Goal: Use online tool/utility

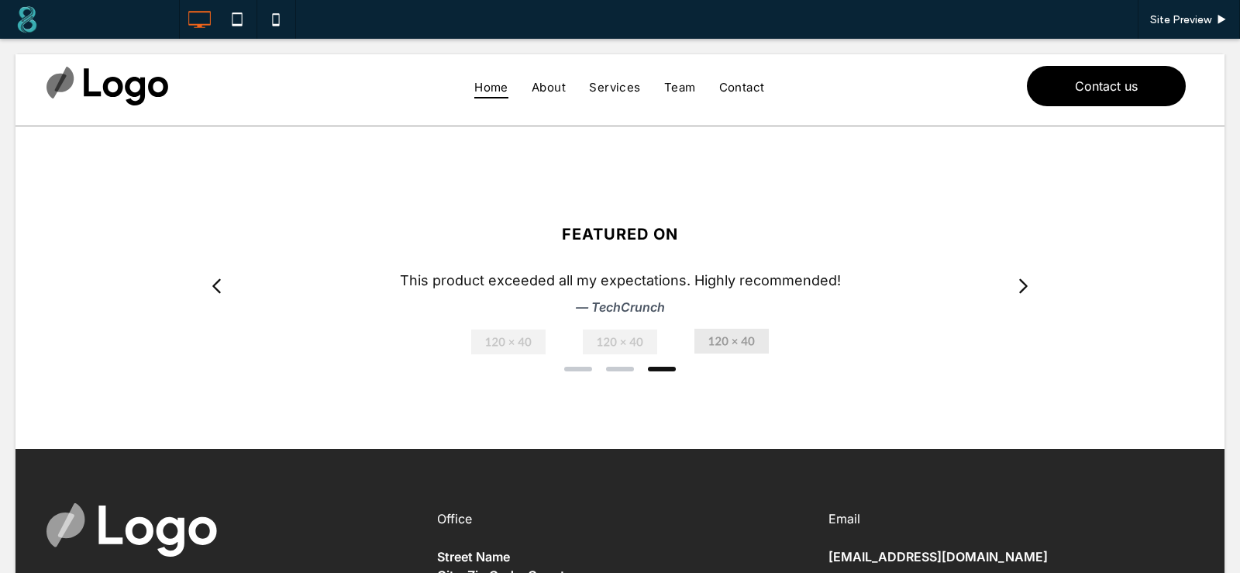
click at [155, 225] on span at bounding box center [155, 225] width 0 height 0
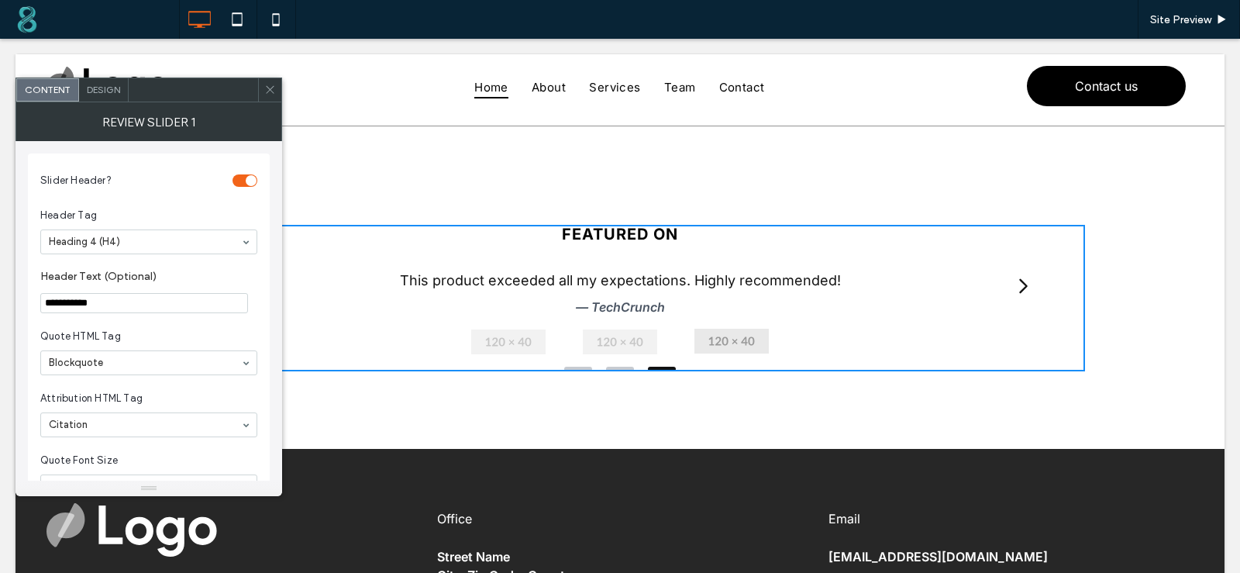
drag, startPoint x: 158, startPoint y: 361, endPoint x: 284, endPoint y: 273, distance: 153.0
click at [147, 332] on span "Quote HTML Tag" at bounding box center [145, 335] width 211 height 15
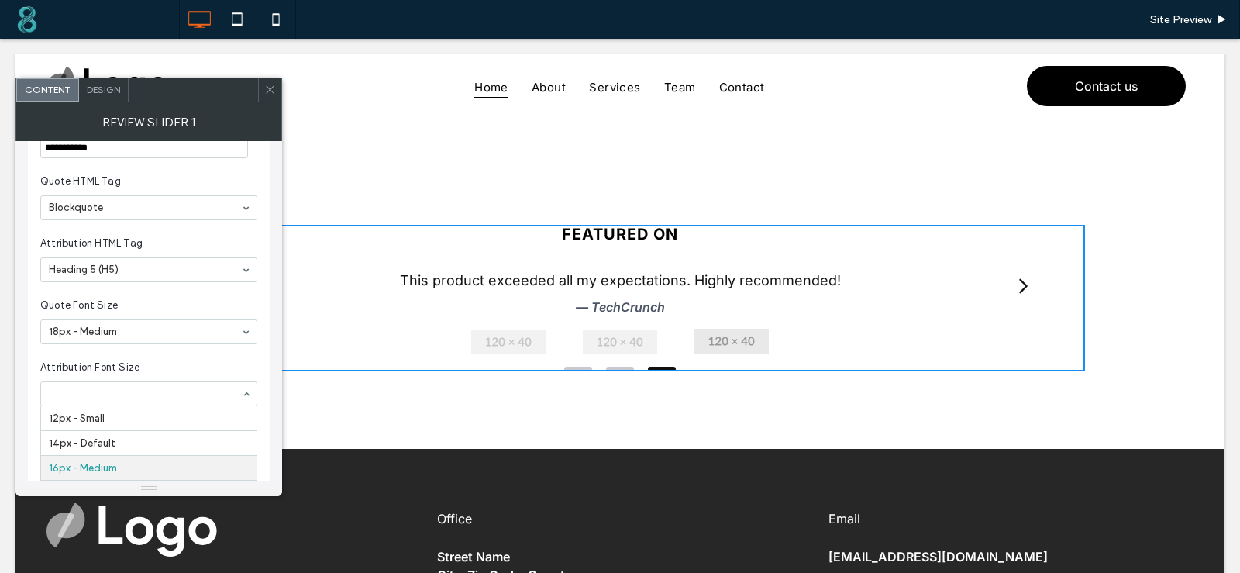
click at [138, 370] on span "Attribution Font Size" at bounding box center [145, 366] width 211 height 15
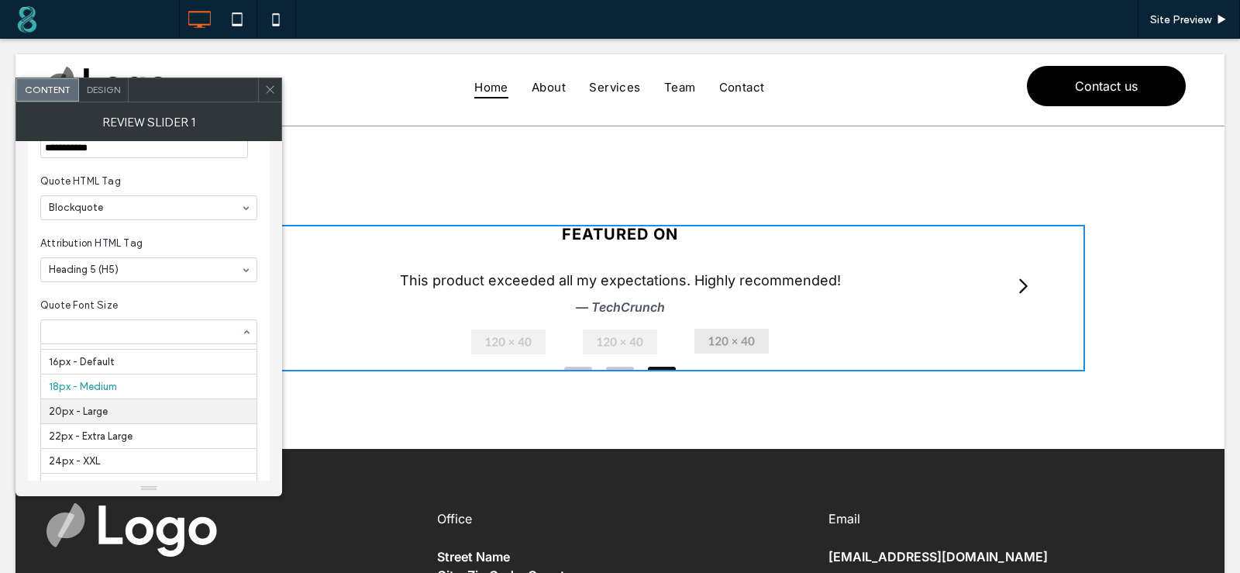
scroll to position [0, 0]
click at [154, 289] on section "Attribution HTML Tag Heading 5 (H5)" at bounding box center [148, 259] width 217 height 62
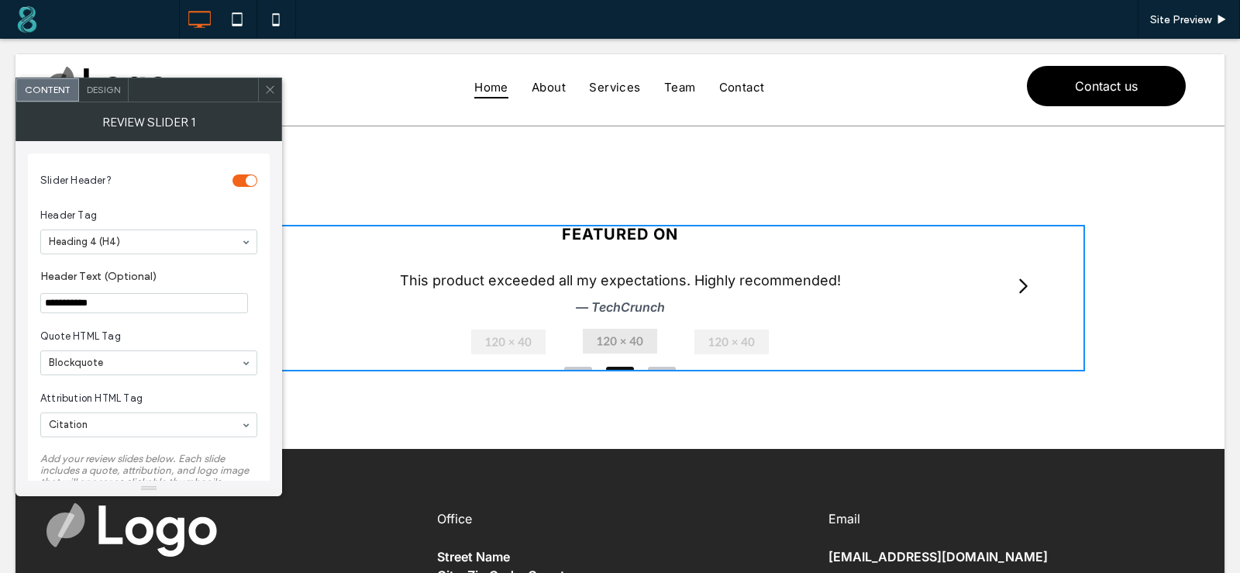
click at [239, 176] on div "toggle" at bounding box center [244, 180] width 25 height 12
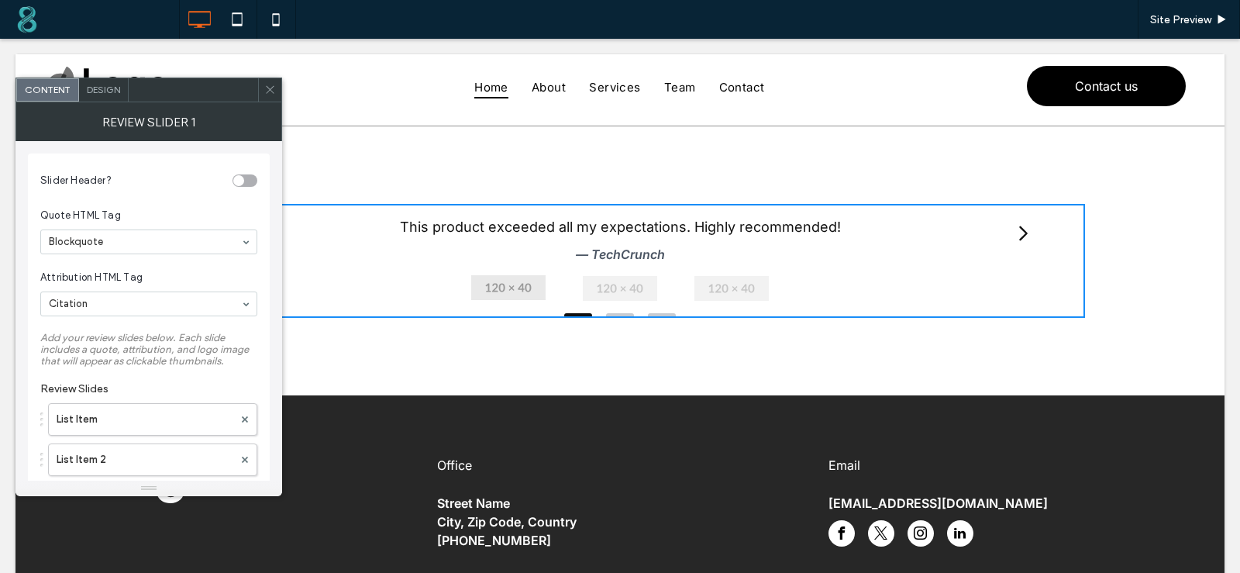
click at [238, 176] on div "toggle" at bounding box center [238, 180] width 11 height 11
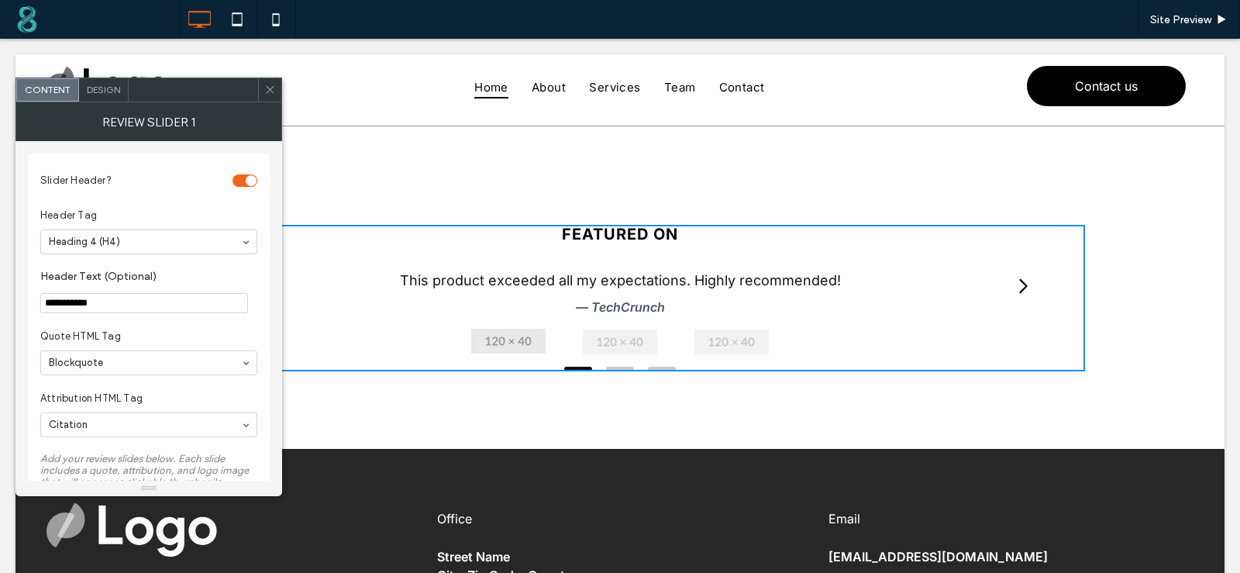
click at [249, 179] on div "toggle" at bounding box center [251, 180] width 11 height 11
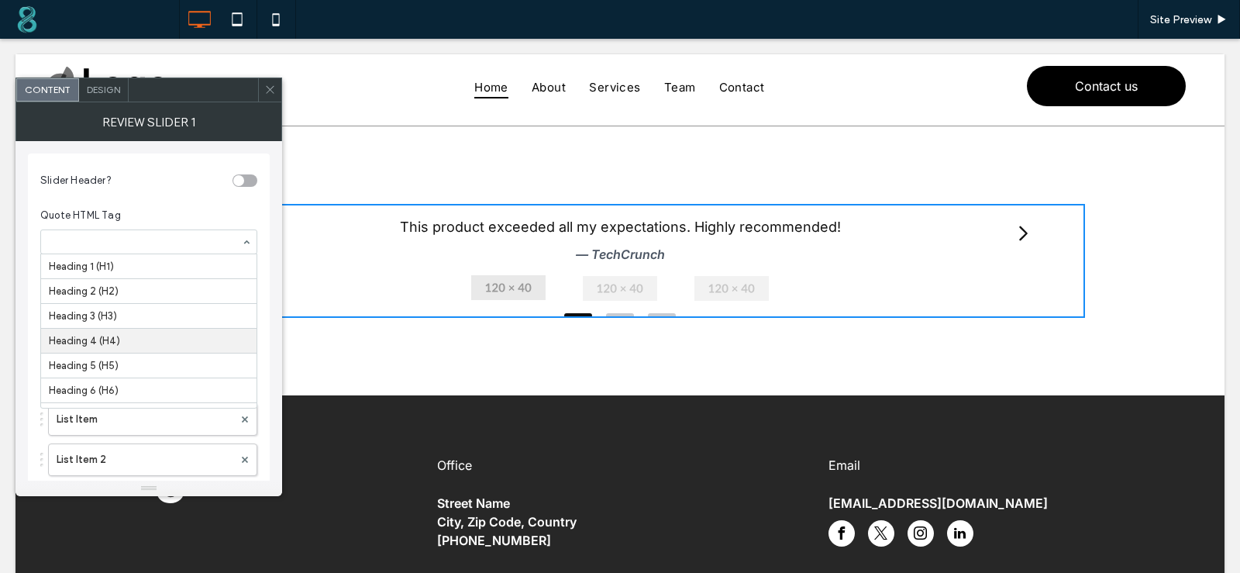
scroll to position [44, 0]
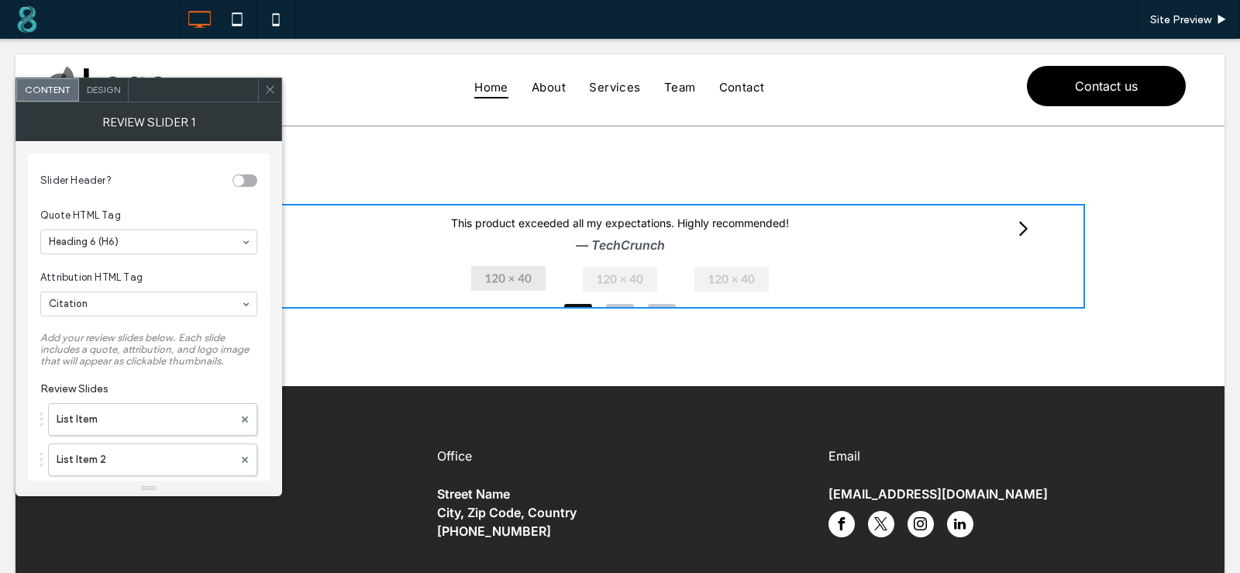
click at [113, 252] on div at bounding box center [148, 241] width 215 height 23
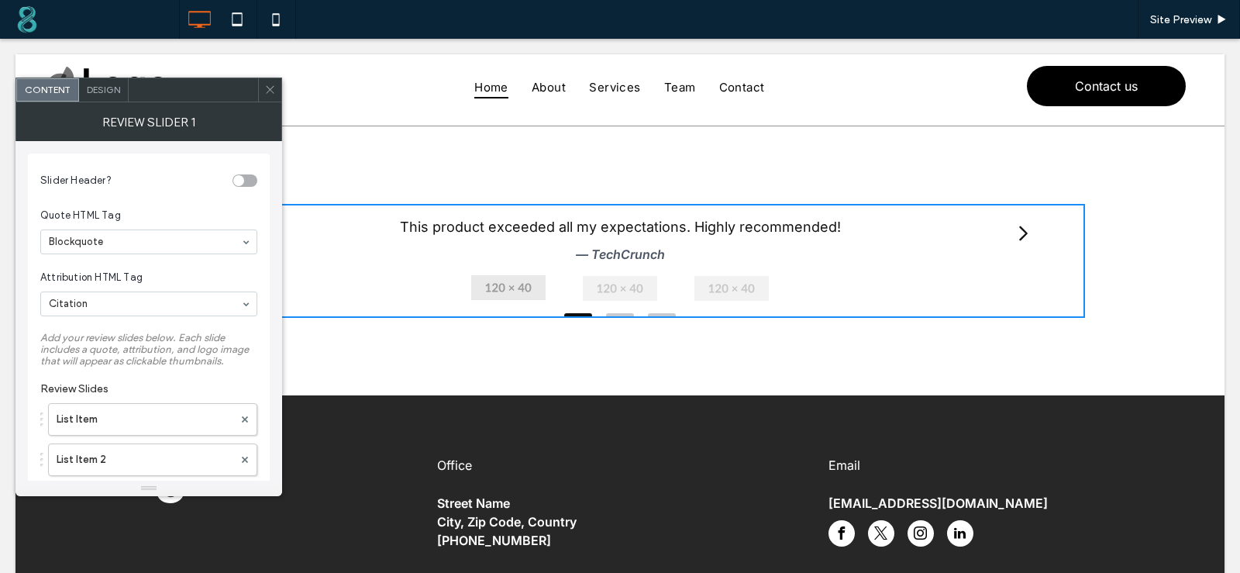
click at [98, 92] on span "Design" at bounding box center [103, 90] width 33 height 12
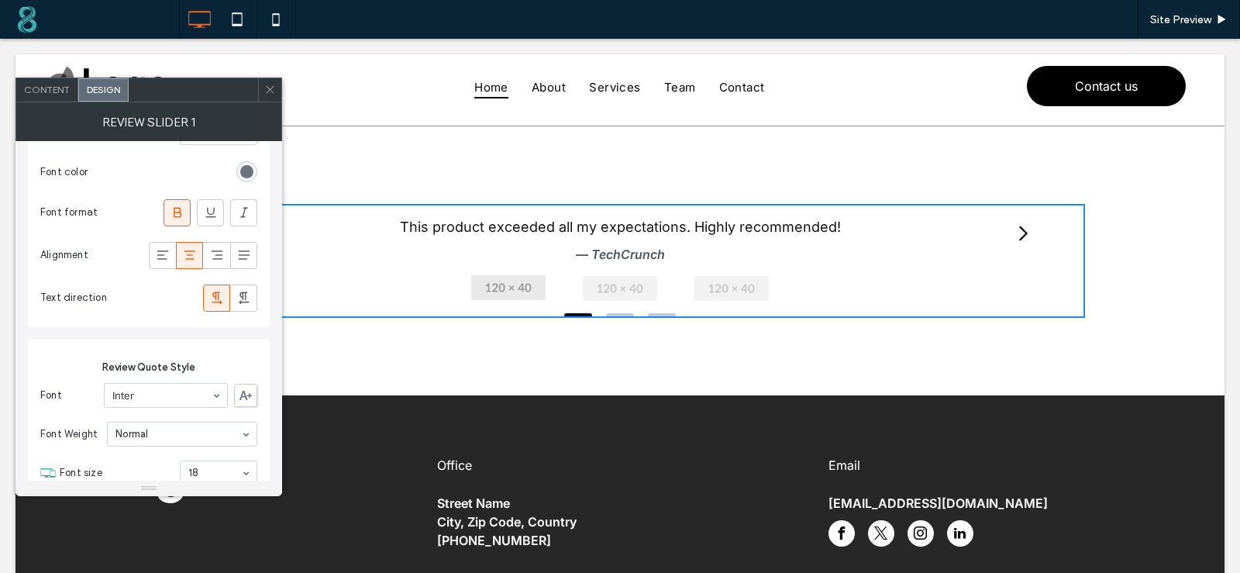
scroll to position [1085, 0]
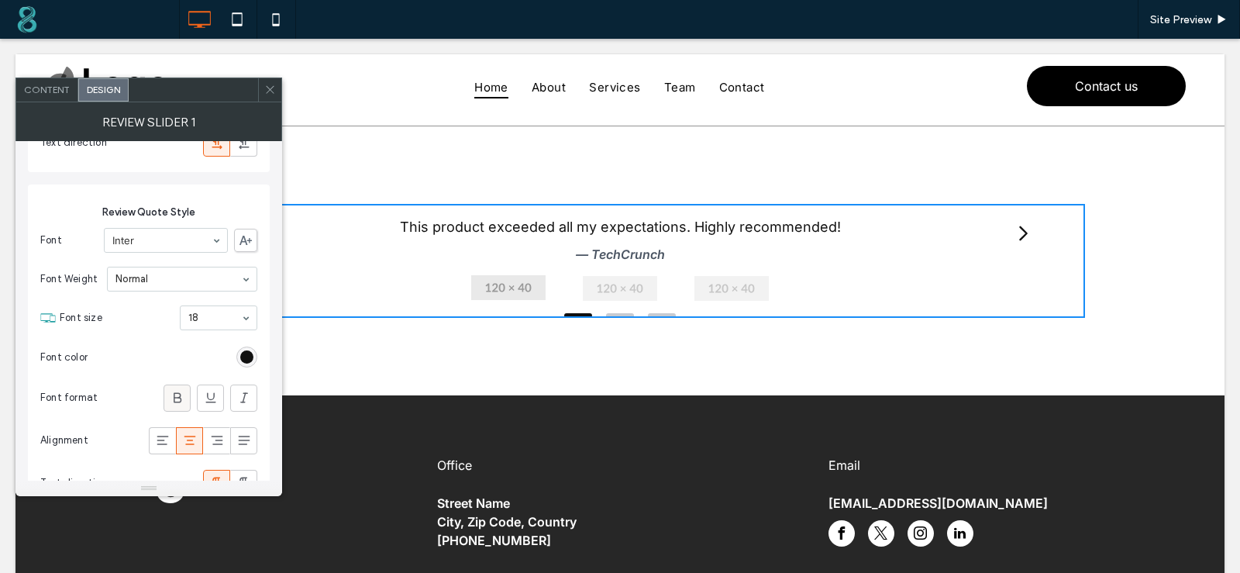
click at [179, 402] on use at bounding box center [178, 397] width 8 height 10
click at [181, 405] on icon at bounding box center [177, 397] width 15 height 15
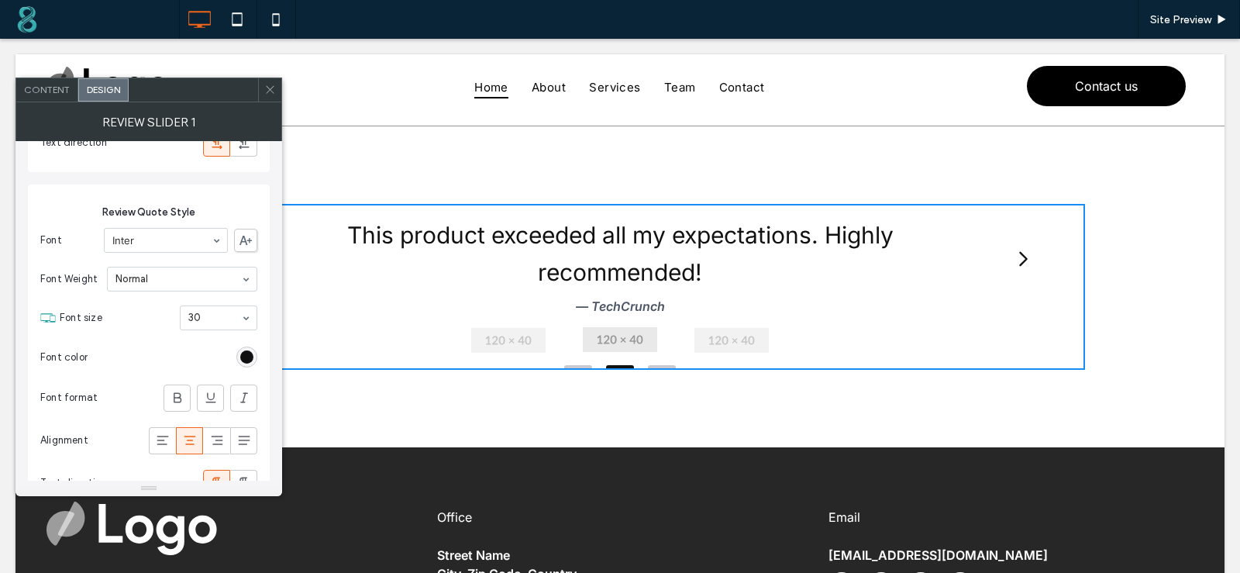
click at [493, 289] on blockquote "This product exceeded all my expectations. Highly recommended!" at bounding box center [619, 253] width 635 height 74
click at [50, 102] on div "Review Slider 1" at bounding box center [148, 121] width 267 height 39
click at [51, 88] on span "Content" at bounding box center [47, 90] width 46 height 12
